Goal: Task Accomplishment & Management: Complete application form

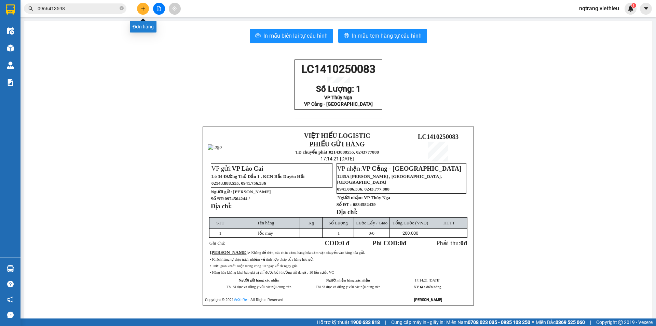
click at [145, 9] on icon "plus" at bounding box center [143, 8] width 4 height 0
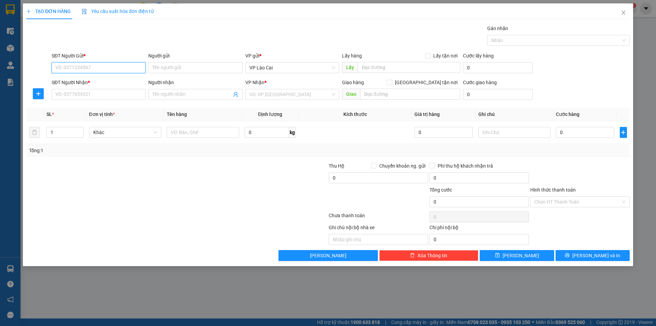
click at [108, 69] on input "SĐT Người Gửi *" at bounding box center [99, 67] width 94 height 11
type input "0978906906"
click at [111, 82] on div "0978906906 - Tuấn 662 [PERSON_NAME]" at bounding box center [100, 82] width 88 height 8
type input "Tuấn 662 [PERSON_NAME]"
type input "0978906906"
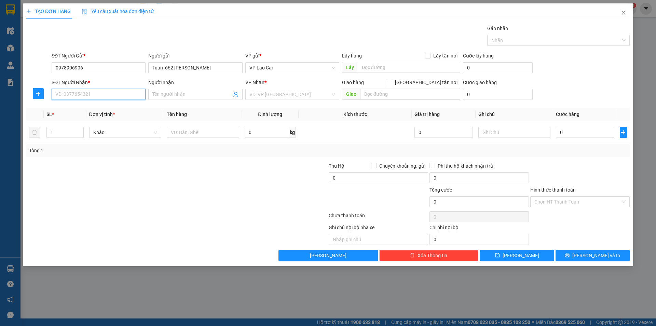
click at [112, 97] on input "SĐT Người Nhận *" at bounding box center [99, 94] width 94 height 11
type input "0915600"
drag, startPoint x: 112, startPoint y: 97, endPoint x: 41, endPoint y: 95, distance: 71.8
click at [41, 95] on div "SĐT Người Nhận * 0915600 0915600 Người nhận Tên người nhận VP Nhận * VD: VP [GE…" at bounding box center [328, 91] width 605 height 24
click at [236, 94] on icon "user-add" at bounding box center [235, 94] width 4 height 5
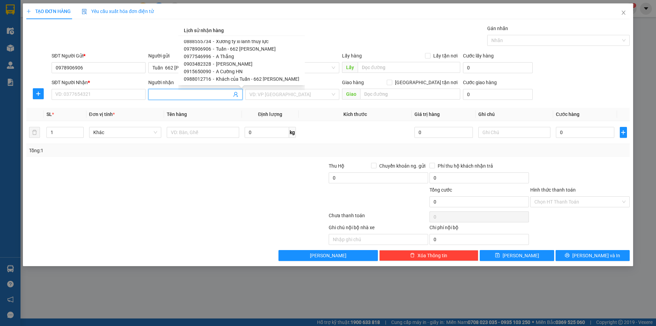
scroll to position [4, 0]
click at [202, 71] on span "0915650090" at bounding box center [197, 69] width 27 height 5
type input "0915650090"
type input "A Cường HN"
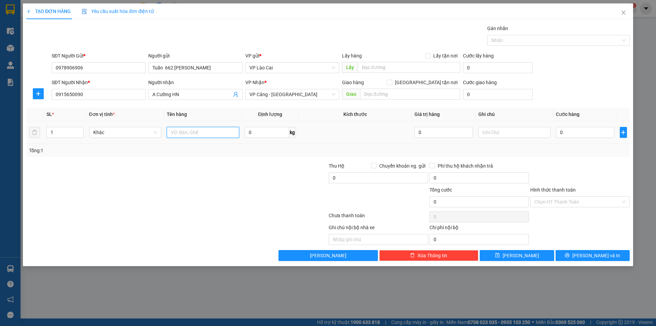
click at [204, 131] on input "text" at bounding box center [203, 132] width 72 height 11
type input "ty"
click at [592, 132] on input "0" at bounding box center [585, 132] width 58 height 11
type input "5"
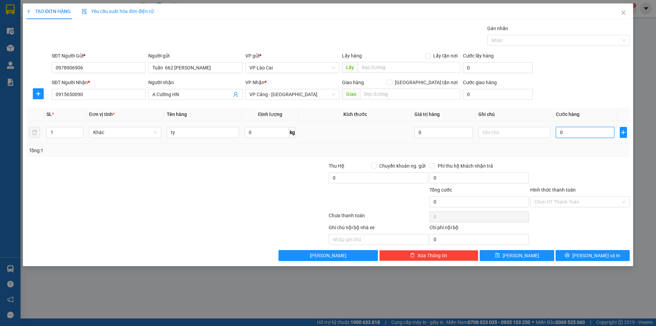
type input "5"
type input "50"
type input "500"
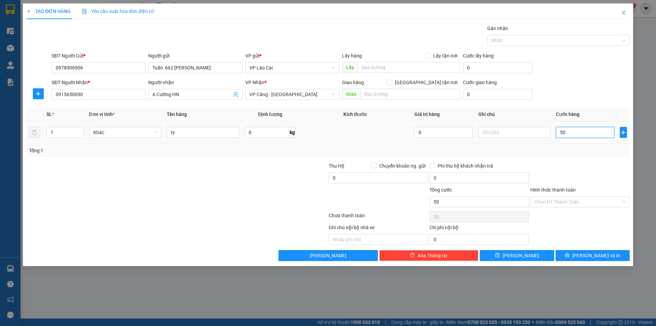
type input "500"
type input "5.000"
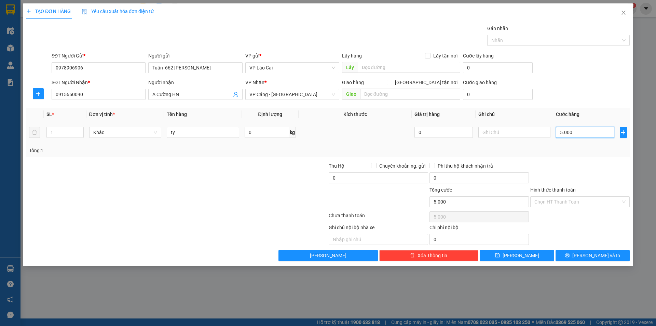
type input "50.000"
type input "500.000"
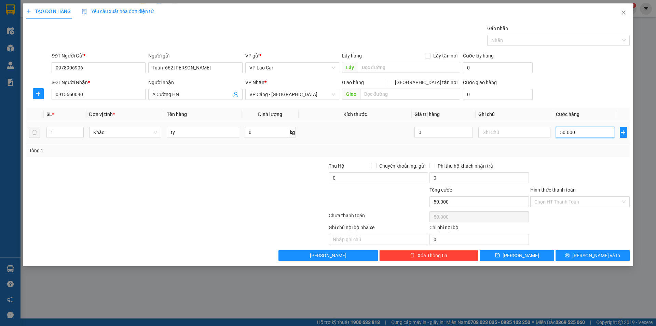
type input "500.000"
click at [497, 134] on input "text" at bounding box center [514, 132] width 72 height 11
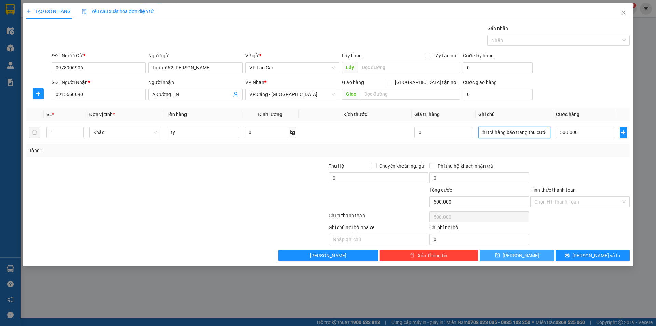
type input "trước khi trả hàng báo trang thu cước"
click at [529, 254] on button "[PERSON_NAME]" at bounding box center [517, 255] width 74 height 11
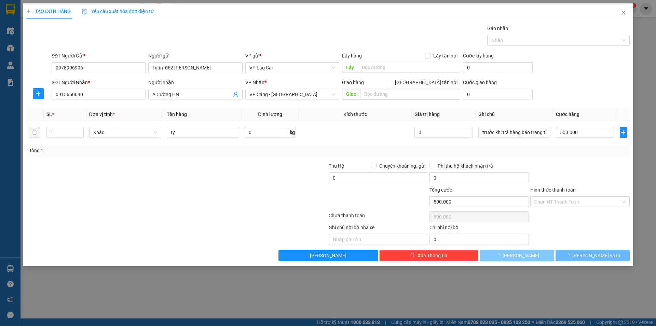
type input "0"
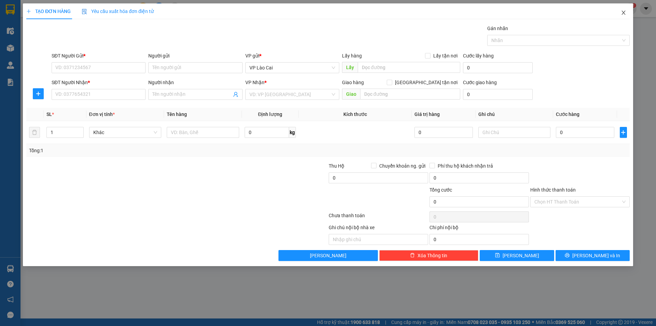
click at [626, 13] on icon "close" at bounding box center [623, 12] width 5 height 5
